Goal: Task Accomplishment & Management: Manage account settings

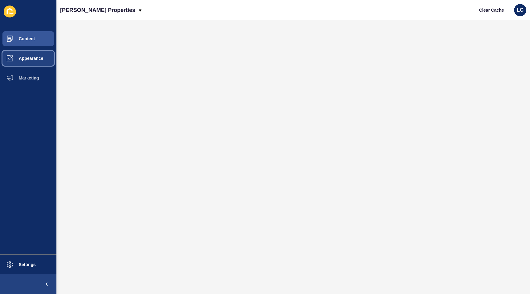
click at [26, 58] on span "Appearance" at bounding box center [21, 58] width 44 height 5
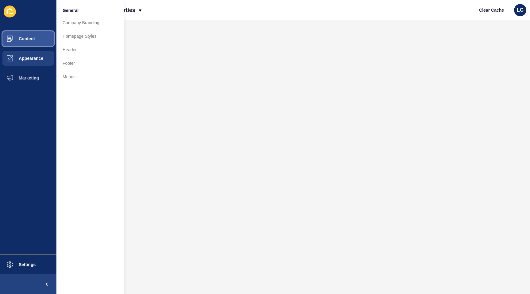
click at [35, 41] on button "Content" at bounding box center [28, 39] width 56 height 20
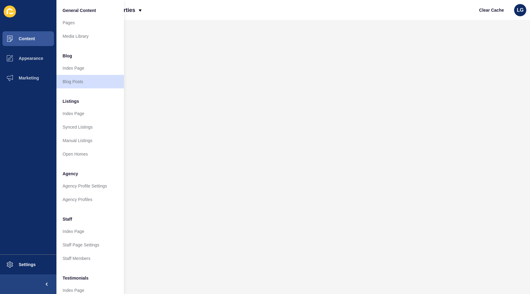
click at [160, 9] on div "[PERSON_NAME] Properties Clear Cache LG" at bounding box center [293, 10] width 474 height 20
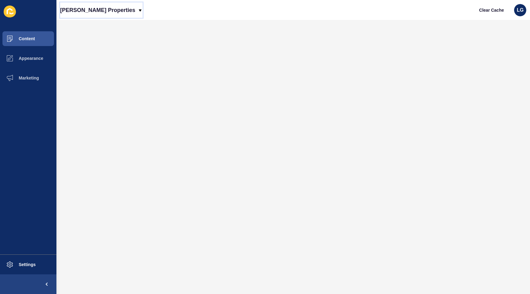
click at [83, 10] on p "[PERSON_NAME] Properties" at bounding box center [97, 9] width 75 height 15
click at [82, 25] on link "[PERSON_NAME] Properties (New)" at bounding box center [99, 25] width 79 height 13
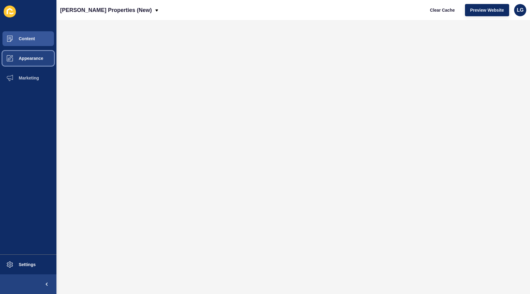
click at [27, 57] on span "Appearance" at bounding box center [21, 58] width 44 height 5
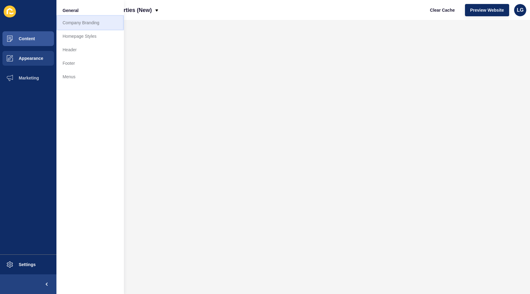
click at [79, 25] on link "Company Branding" at bounding box center [89, 22] width 67 height 13
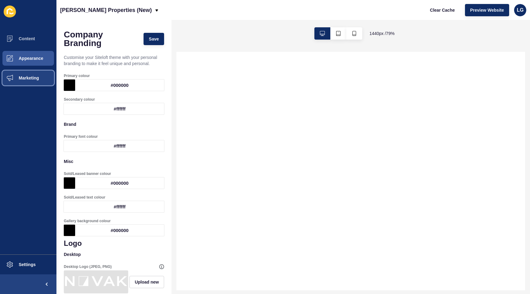
click at [33, 75] on span "Marketing" at bounding box center [19, 77] width 40 height 5
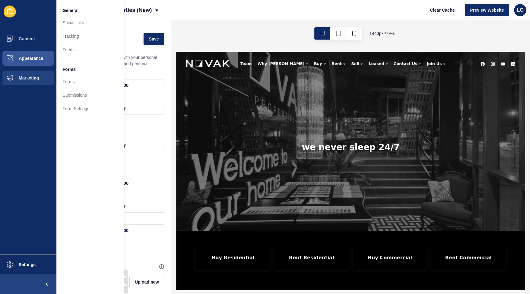
click at [182, 17] on div "[PERSON_NAME] Properties (New) Clear Cache Preview Website LG" at bounding box center [293, 10] width 474 height 20
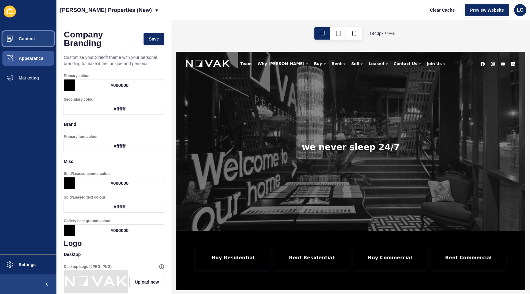
click at [24, 40] on span "Content" at bounding box center [17, 38] width 36 height 5
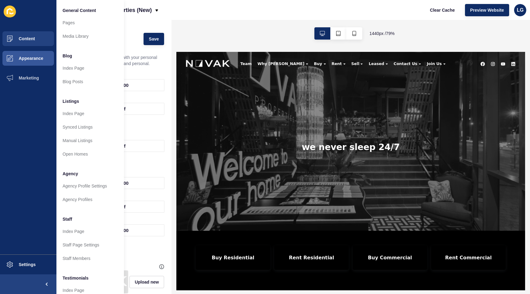
click at [181, 14] on div "[PERSON_NAME] Properties (New) Clear Cache Preview Website LG" at bounding box center [293, 10] width 474 height 20
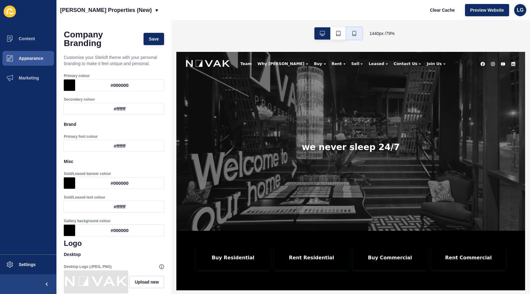
click at [352, 33] on icon "button" at bounding box center [354, 33] width 5 height 5
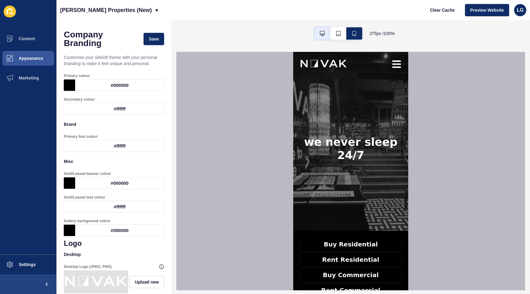
click at [320, 37] on button "button" at bounding box center [322, 33] width 16 height 12
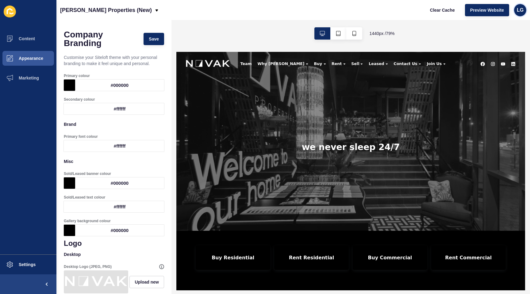
click at [524, 11] on div "LG" at bounding box center [520, 10] width 12 height 12
click at [403, 10] on div "[PERSON_NAME] Properties (New) Clear Cache Preview Website LG" at bounding box center [293, 10] width 474 height 20
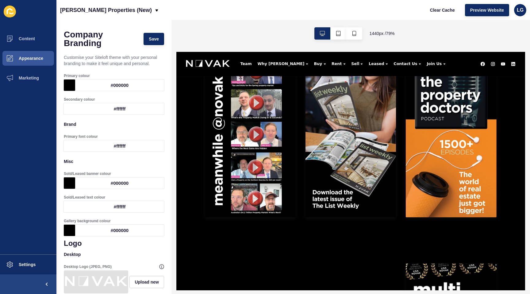
scroll to position [306, 0]
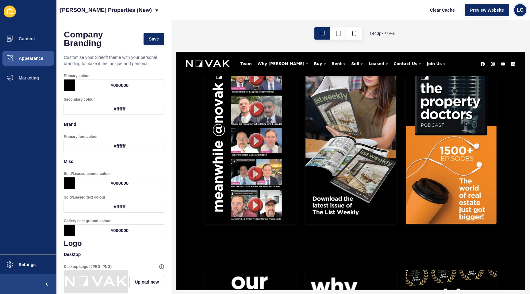
click at [522, 12] on span "LG" at bounding box center [520, 10] width 7 height 6
click at [521, 10] on span "LG" at bounding box center [520, 10] width 7 height 6
click at [521, 9] on span "LG" at bounding box center [520, 10] width 7 height 6
click at [242, 27] on div "1440 px / 79 %" at bounding box center [350, 33] width 359 height 27
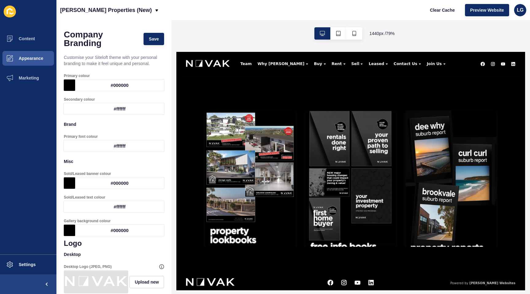
scroll to position [32, 0]
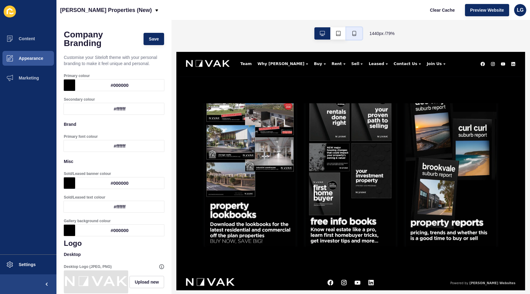
click at [357, 37] on button "button" at bounding box center [354, 33] width 16 height 12
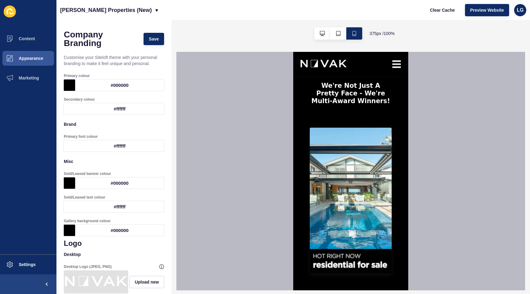
scroll to position [0, 0]
click at [456, 155] on div at bounding box center [350, 171] width 349 height 238
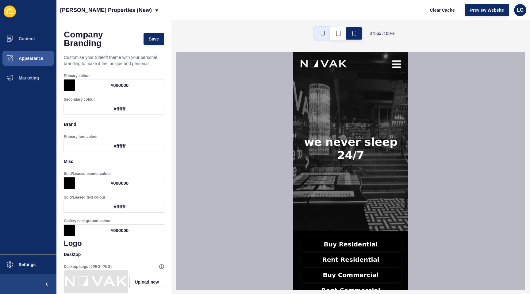
click at [318, 35] on button "button" at bounding box center [322, 33] width 16 height 12
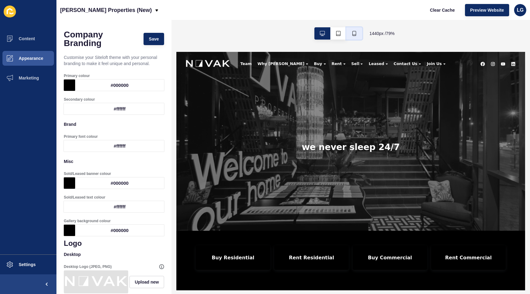
click at [356, 35] on button "button" at bounding box center [354, 33] width 16 height 12
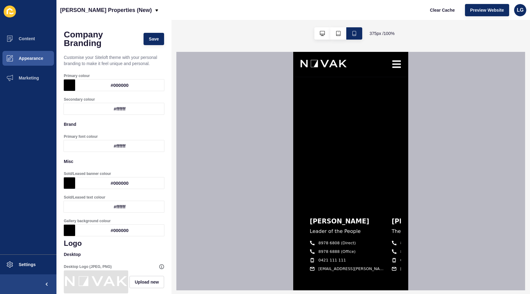
scroll to position [2412, 0]
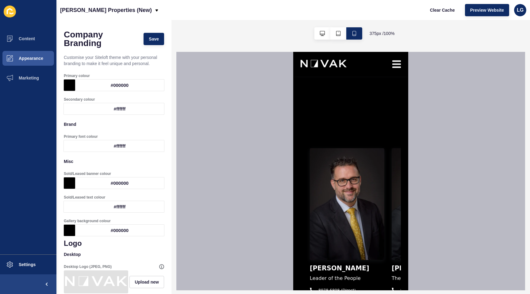
click at [381, 170] on img at bounding box center [347, 204] width 75 height 112
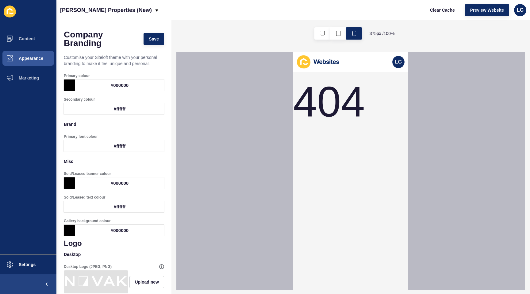
scroll to position [0, 0]
click at [323, 37] on button "button" at bounding box center [322, 33] width 16 height 12
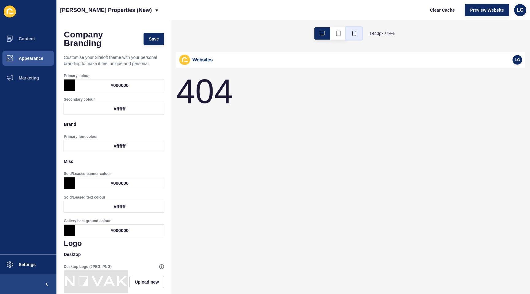
click at [358, 36] on button "button" at bounding box center [354, 33] width 16 height 12
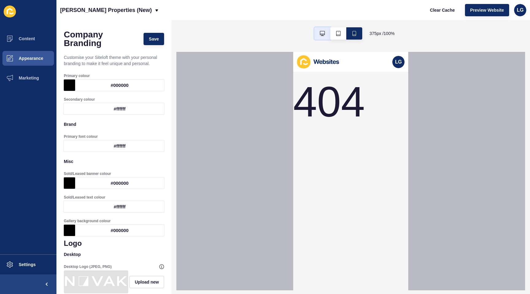
drag, startPoint x: 317, startPoint y: 34, endPoint x: 127, endPoint y: 49, distance: 190.2
click at [317, 34] on button "button" at bounding box center [322, 33] width 16 height 12
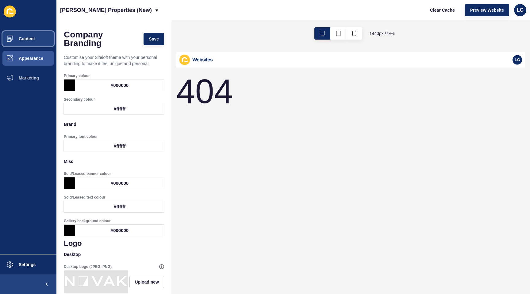
click at [19, 40] on span "Content" at bounding box center [17, 38] width 36 height 5
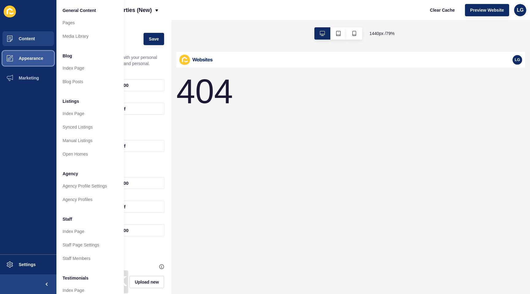
click at [26, 57] on span "Appearance" at bounding box center [21, 58] width 44 height 5
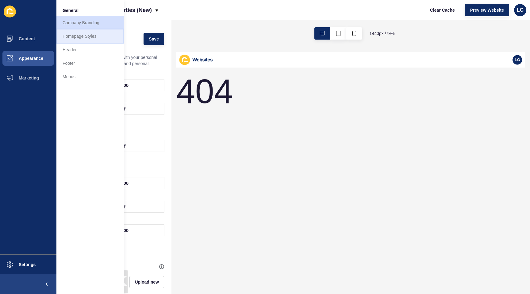
click at [98, 33] on link "Homepage Styles" at bounding box center [89, 35] width 67 height 13
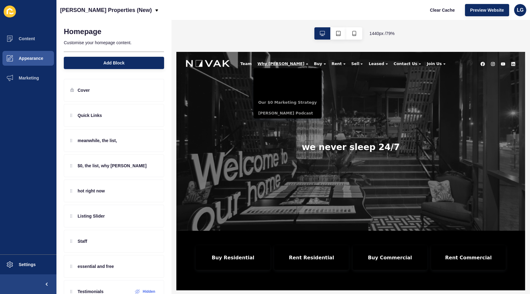
click at [285, 67] on span "Why [PERSON_NAME]" at bounding box center [309, 67] width 60 height 6
click at [305, 117] on link "Our $0 Marketing Strategy" at bounding box center [317, 115] width 87 height 13
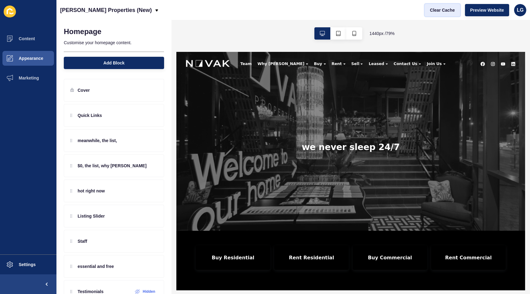
click at [444, 10] on span "Clear Cache" at bounding box center [442, 10] width 25 height 6
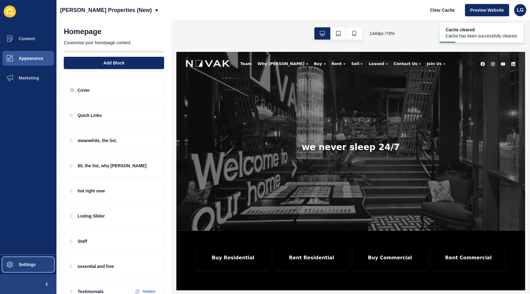
click at [28, 265] on span "Settings" at bounding box center [17, 264] width 37 height 5
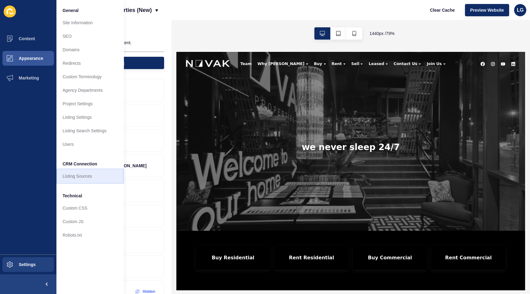
click at [82, 173] on link "Listing Sources" at bounding box center [89, 175] width 67 height 13
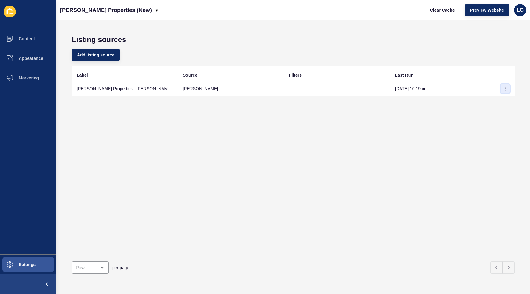
click at [504, 88] on icon "button" at bounding box center [505, 89] width 4 height 4
click at [484, 99] on link "Sync now" at bounding box center [488, 100] width 43 height 13
click at [35, 41] on button "Content" at bounding box center [28, 39] width 56 height 20
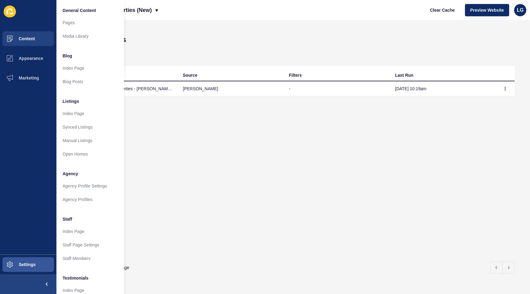
click at [171, 160] on div "Label Source Filters Last Run [PERSON_NAME] Properties - [PERSON_NAME] Account …" at bounding box center [293, 161] width 443 height 190
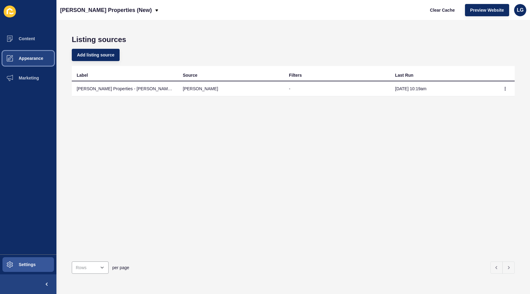
click at [33, 60] on span "Appearance" at bounding box center [21, 58] width 44 height 5
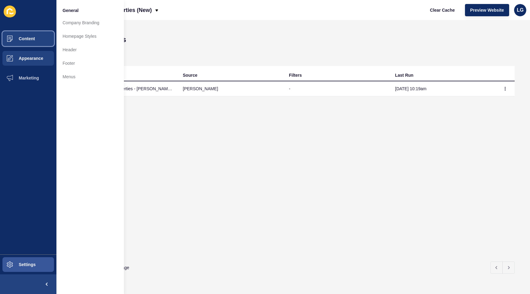
click at [34, 40] on span "Content" at bounding box center [17, 38] width 36 height 5
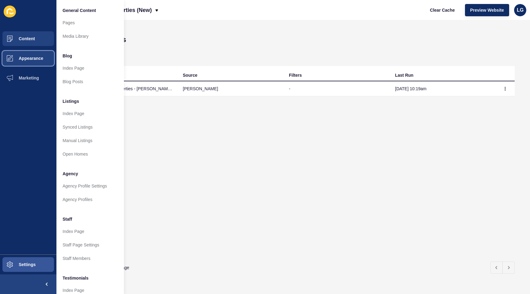
click at [32, 57] on span "Appearance" at bounding box center [21, 58] width 44 height 5
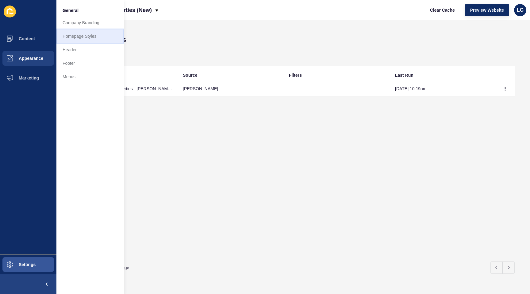
click at [76, 35] on link "Homepage Styles" at bounding box center [89, 35] width 67 height 13
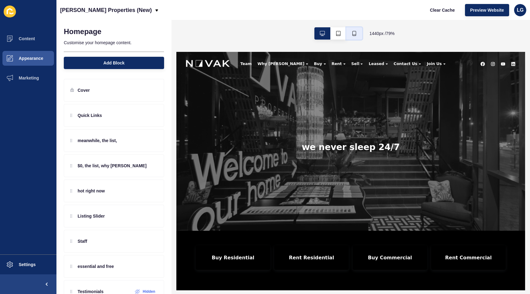
click at [353, 34] on icon "button" at bounding box center [354, 33] width 5 height 5
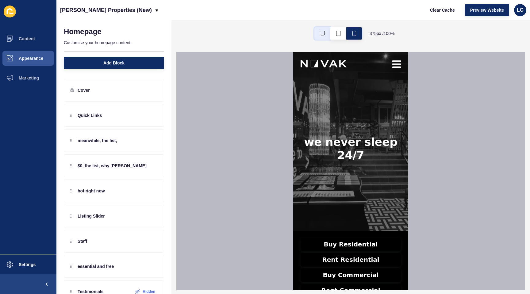
click at [324, 35] on button "button" at bounding box center [322, 33] width 16 height 12
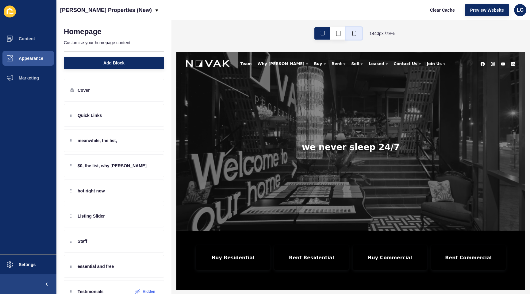
click at [352, 33] on icon "button" at bounding box center [354, 33] width 5 height 5
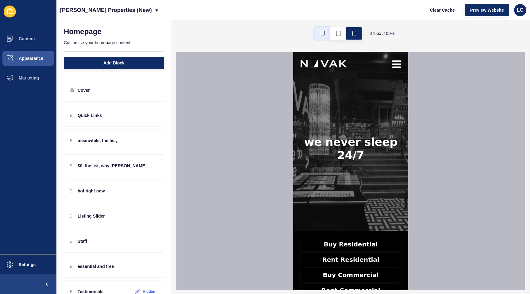
click at [318, 34] on button "button" at bounding box center [322, 33] width 16 height 12
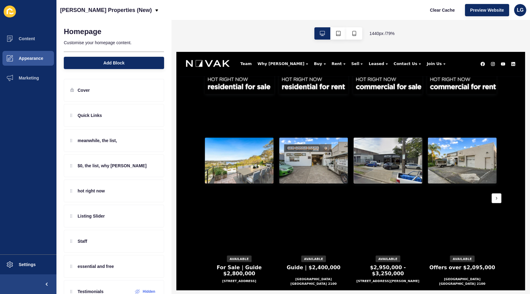
scroll to position [923, 0]
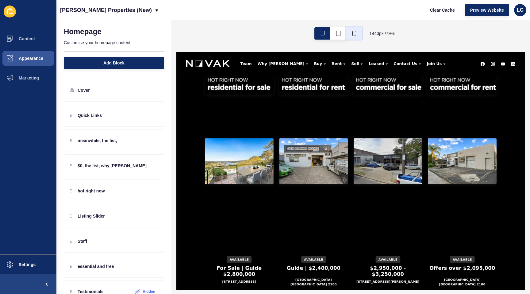
click at [358, 37] on button "button" at bounding box center [354, 33] width 16 height 12
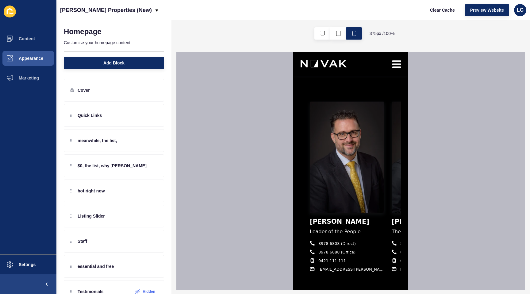
scroll to position [2465, 0]
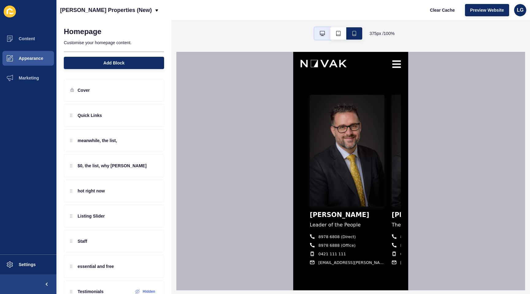
click at [321, 37] on button "button" at bounding box center [322, 33] width 16 height 12
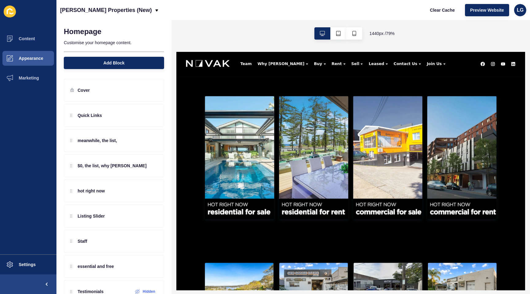
scroll to position [765, 0]
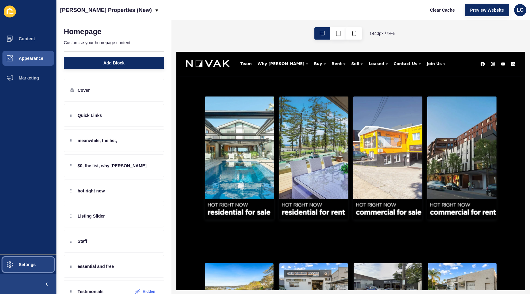
click at [22, 269] on button "Settings" at bounding box center [28, 265] width 56 height 20
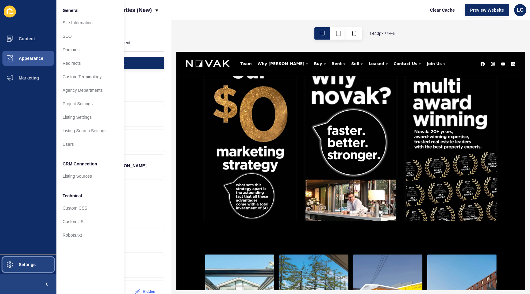
scroll to position [14, 0]
click at [355, 35] on icon "button" at bounding box center [354, 33] width 5 height 5
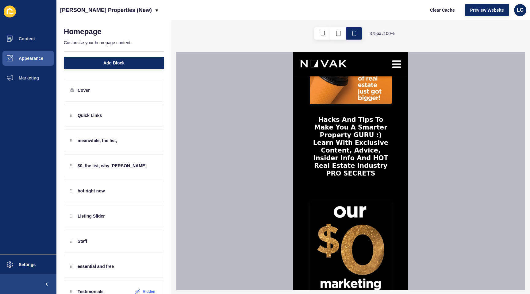
scroll to position [773, 0]
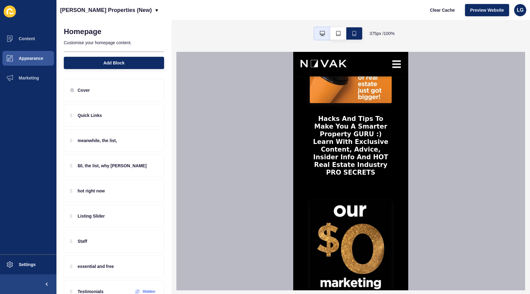
click at [322, 33] on icon "button" at bounding box center [322, 33] width 5 height 5
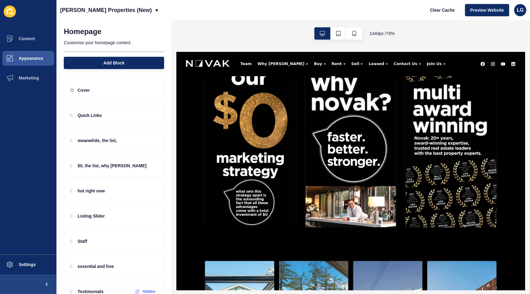
scroll to position [0, 0]
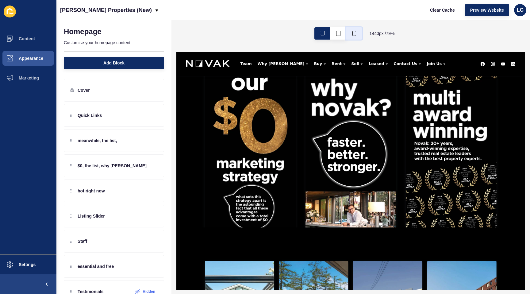
click at [360, 33] on button "button" at bounding box center [354, 33] width 16 height 12
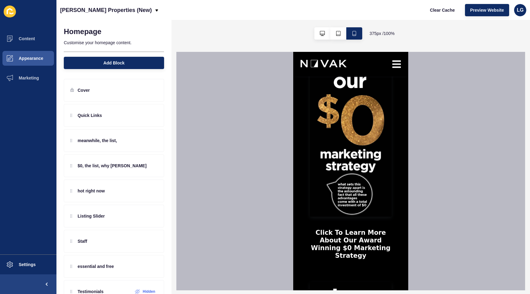
scroll to position [903, 0]
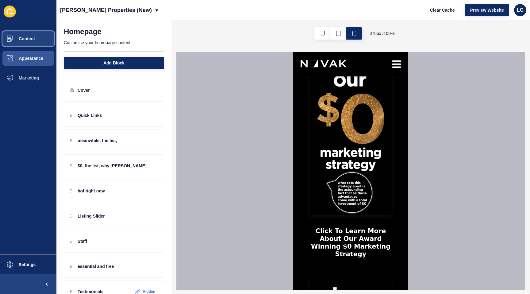
click at [26, 41] on button "Content" at bounding box center [28, 39] width 56 height 20
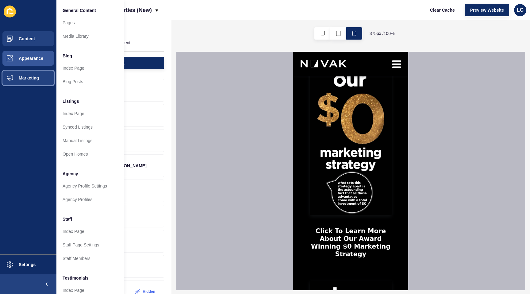
click at [34, 75] on button "Marketing" at bounding box center [28, 78] width 56 height 20
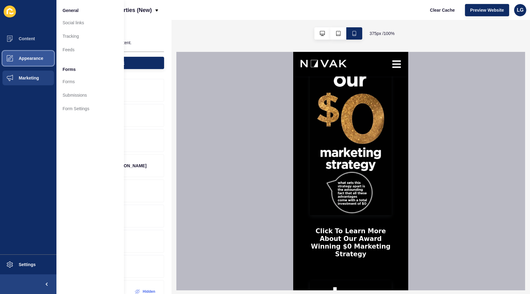
click at [33, 55] on button "Appearance" at bounding box center [28, 58] width 56 height 20
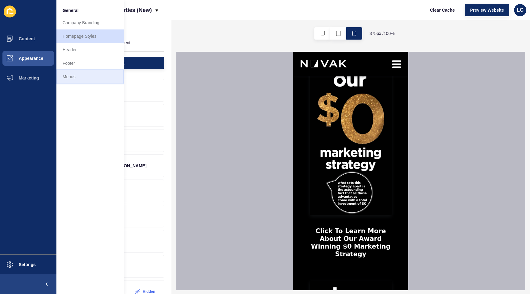
click at [75, 80] on link "Menus" at bounding box center [89, 76] width 67 height 13
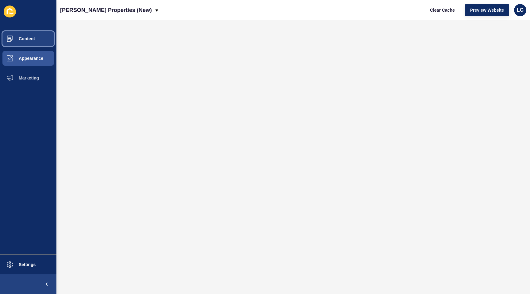
click at [25, 37] on span "Content" at bounding box center [17, 38] width 36 height 5
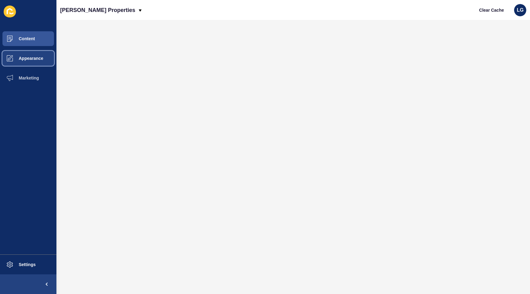
click at [44, 56] on button "Appearance" at bounding box center [28, 58] width 56 height 20
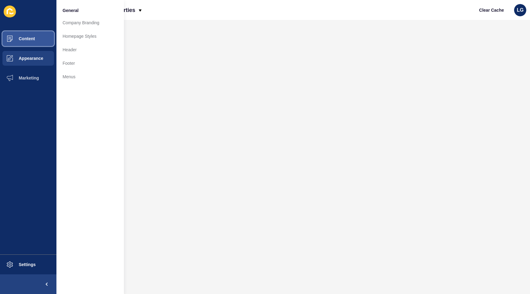
click at [33, 40] on span "Content" at bounding box center [17, 38] width 36 height 5
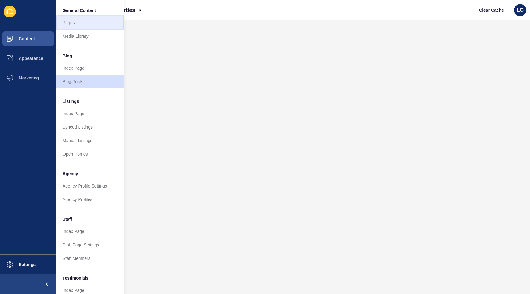
click at [80, 21] on link "Pages" at bounding box center [89, 22] width 67 height 13
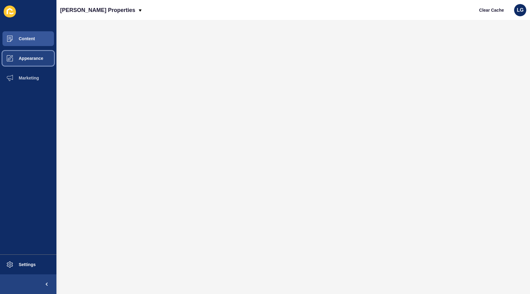
click at [23, 62] on button "Appearance" at bounding box center [28, 58] width 56 height 20
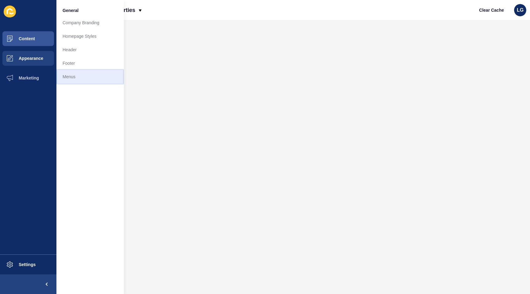
click at [71, 74] on link "Menus" at bounding box center [89, 76] width 67 height 13
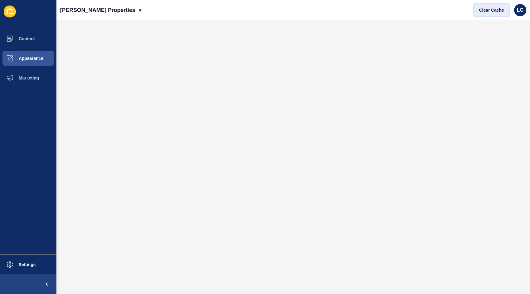
click at [494, 10] on span "Clear Cache" at bounding box center [491, 10] width 25 height 6
click at [491, 12] on span "Clear Cache" at bounding box center [491, 10] width 25 height 6
click at [105, 11] on p "Novak Properties" at bounding box center [97, 9] width 75 height 15
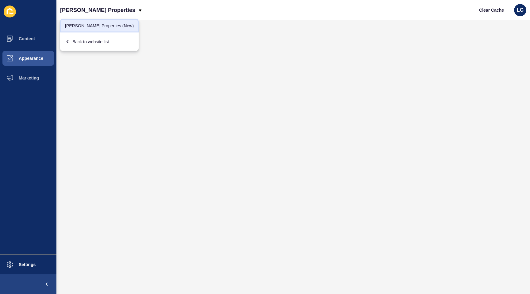
click at [102, 26] on link "[PERSON_NAME] Properties (New)" at bounding box center [99, 25] width 79 height 13
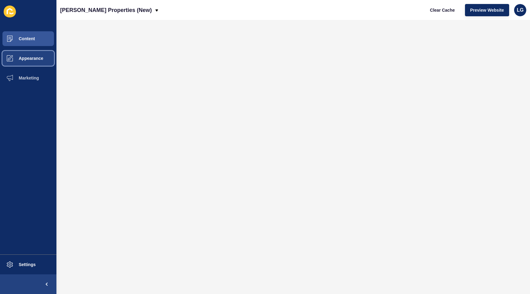
click at [35, 57] on span "Appearance" at bounding box center [21, 58] width 44 height 5
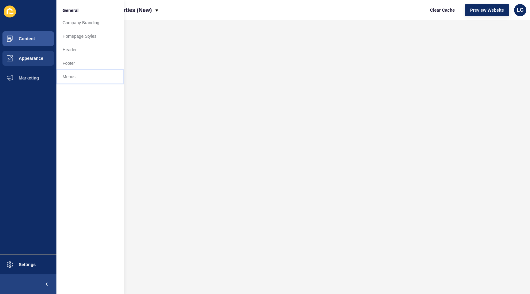
click at [76, 75] on link "Menus" at bounding box center [89, 76] width 67 height 13
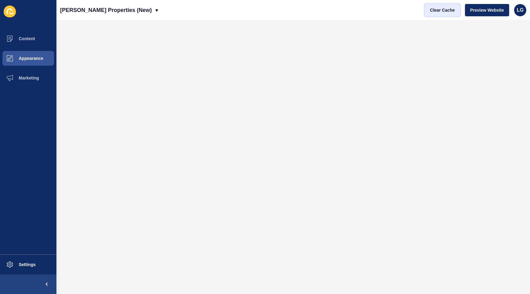
click at [434, 9] on span "Clear Cache" at bounding box center [442, 10] width 25 height 6
click at [441, 8] on span "Clear Cache" at bounding box center [442, 10] width 25 height 6
